Goal: Transaction & Acquisition: Download file/media

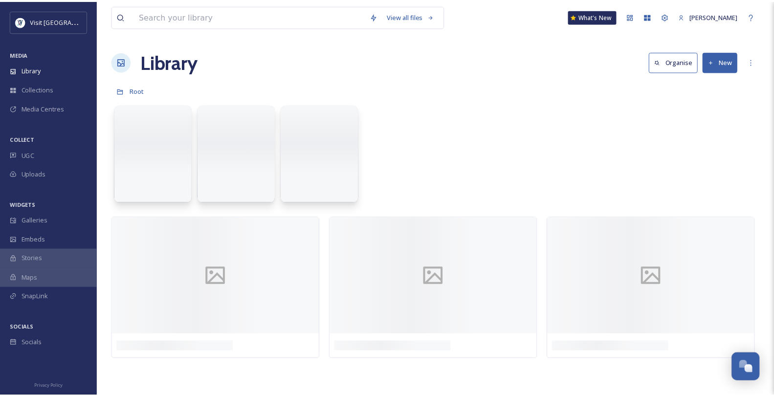
scroll to position [688, 0]
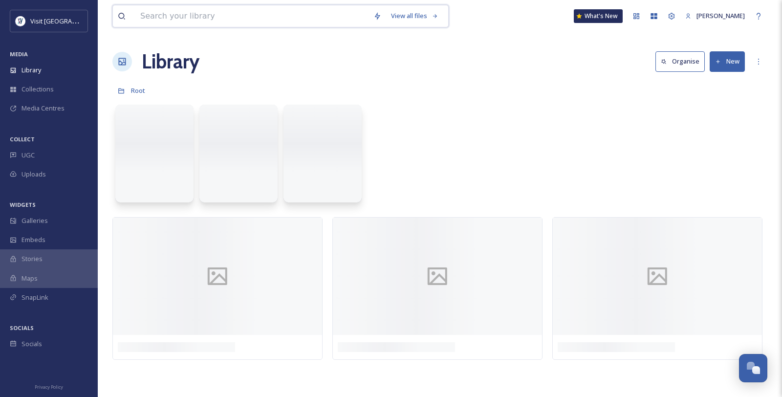
click at [183, 20] on input at bounding box center [251, 16] width 233 height 22
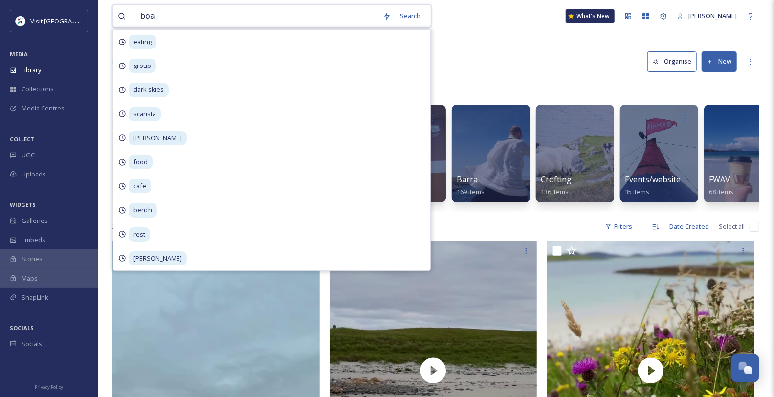
type input "boat"
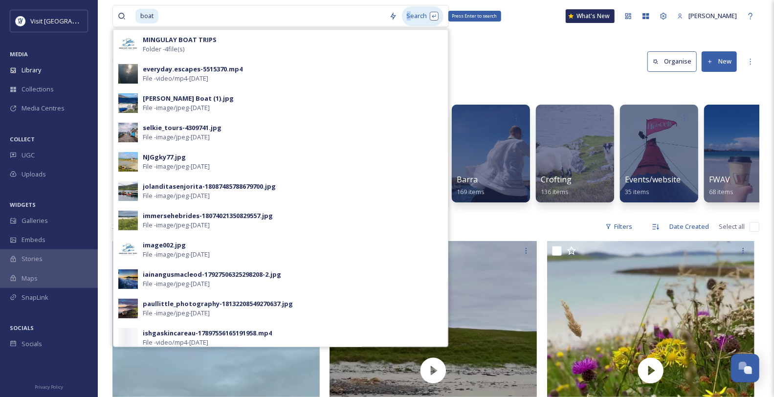
click at [413, 16] on div "Search Press Enter to search" at bounding box center [423, 15] width 42 height 19
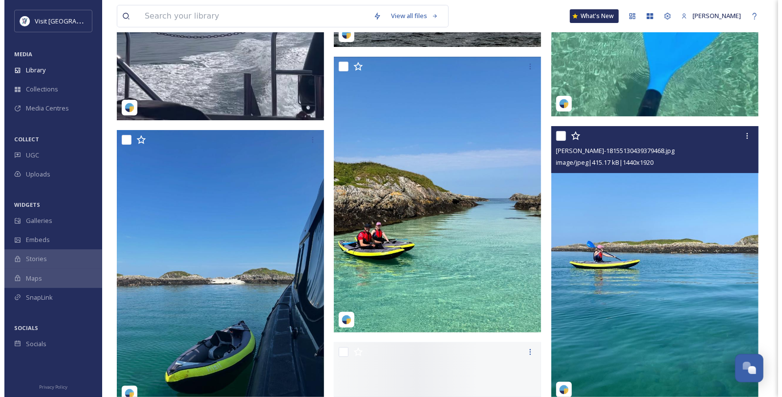
scroll to position [2388, 0]
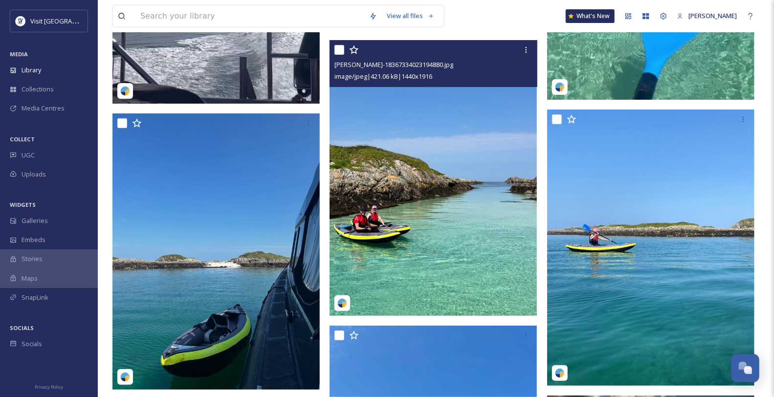
click at [482, 178] on img at bounding box center [432, 178] width 207 height 276
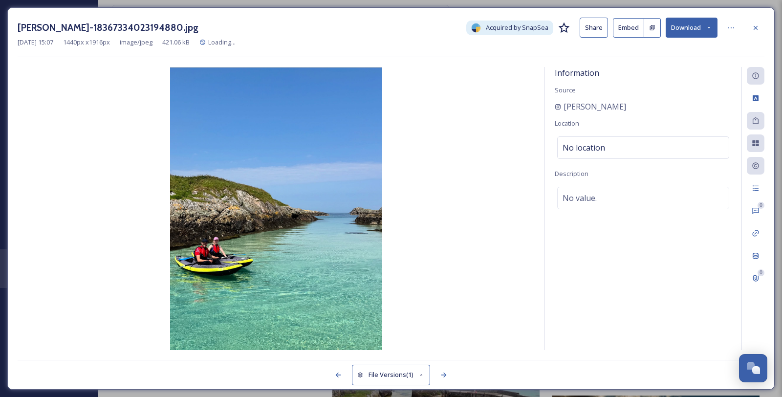
click at [702, 26] on button "Download" at bounding box center [692, 28] width 52 height 20
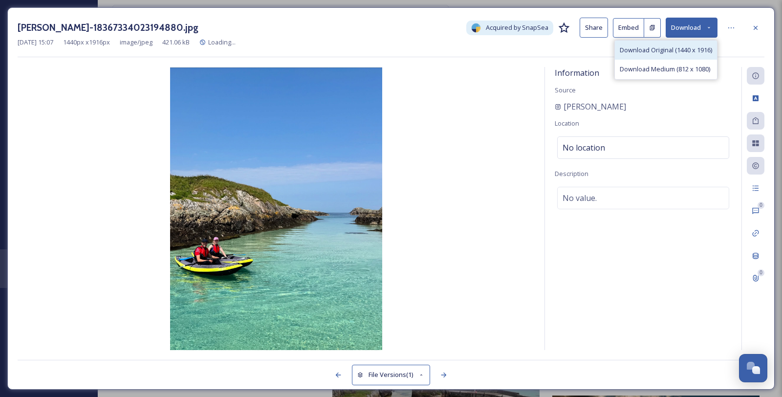
click at [680, 54] on span "Download Original (1440 x 1916)" at bounding box center [666, 49] width 92 height 9
